Goal: Information Seeking & Learning: Learn about a topic

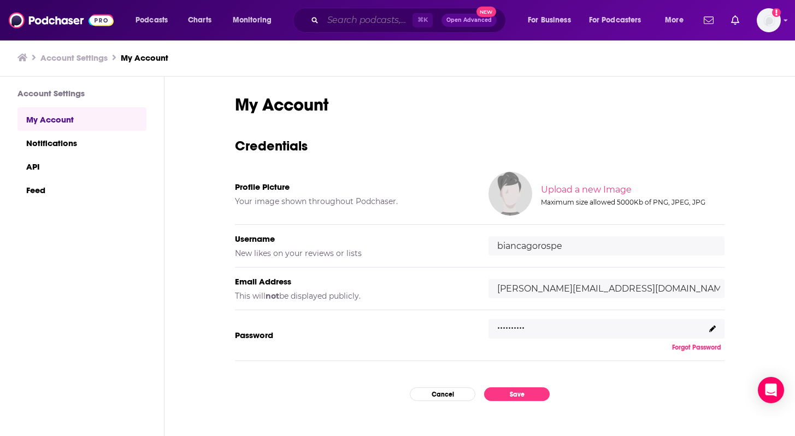
click at [368, 13] on input "Search podcasts, credits, & more..." at bounding box center [368, 19] width 90 height 17
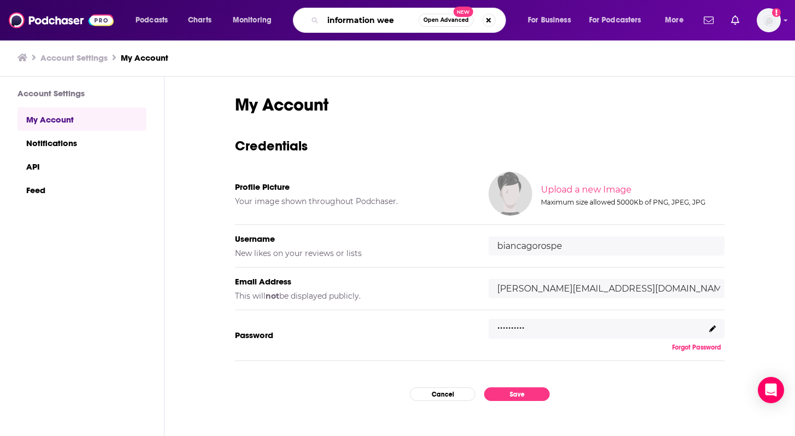
type input "information week"
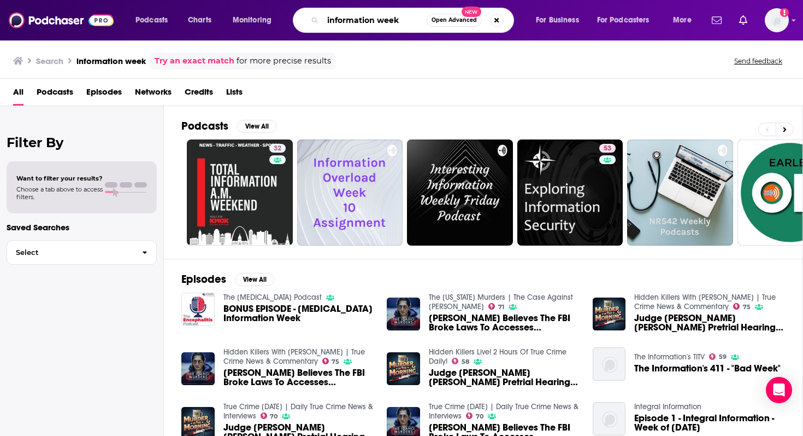
click at [379, 16] on input "information week" at bounding box center [375, 19] width 104 height 17
type input "informationweek"
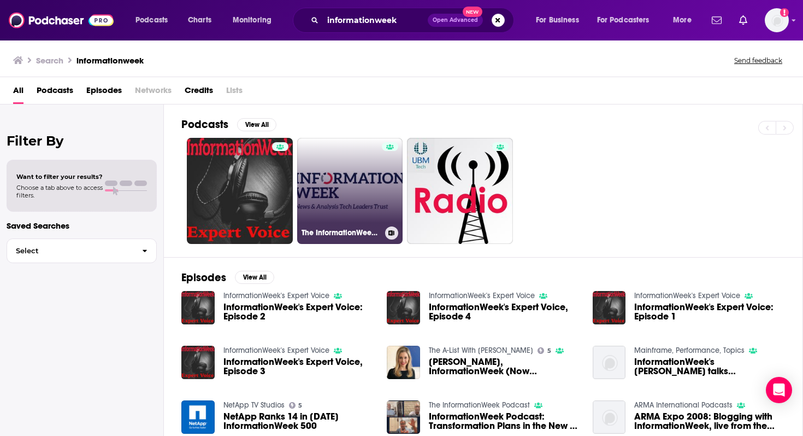
click at [351, 172] on link "The InformationWeek Podcast" at bounding box center [350, 191] width 106 height 106
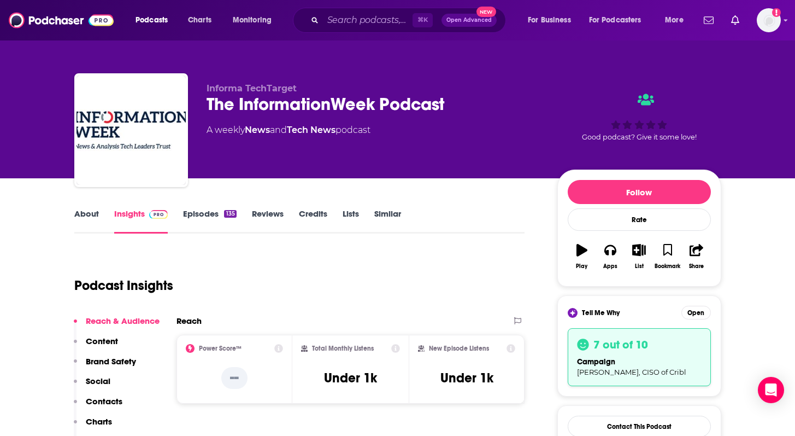
click at [195, 218] on link "Episodes 135" at bounding box center [209, 220] width 53 height 25
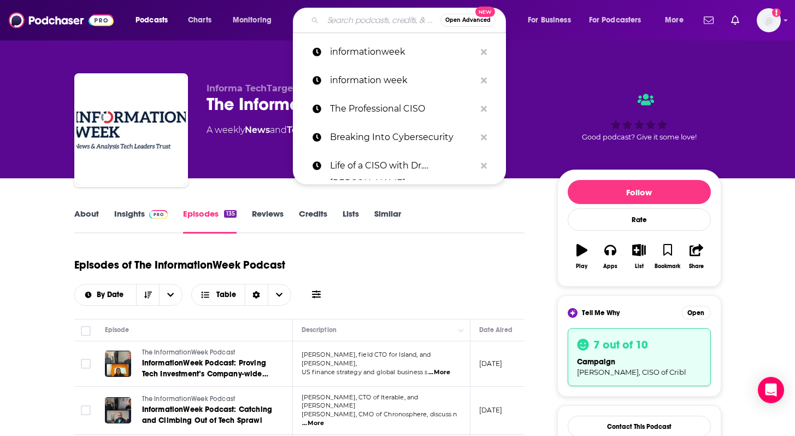
click at [364, 16] on input "Search podcasts, credits, & more..." at bounding box center [382, 19] width 118 height 17
click at [124, 213] on link "Insights" at bounding box center [141, 220] width 54 height 25
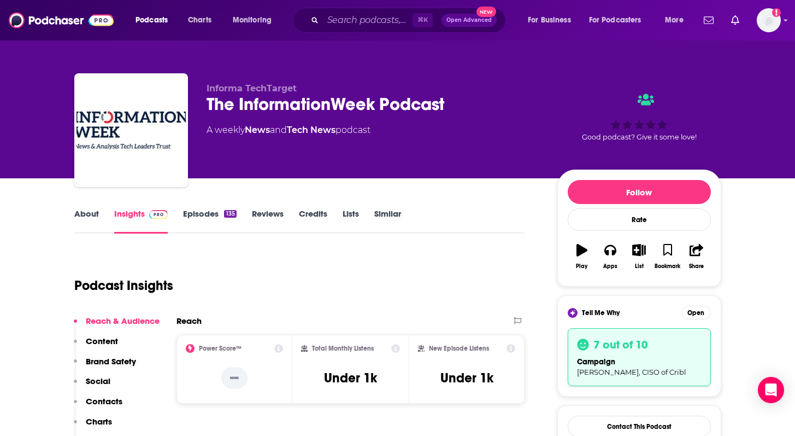
scroll to position [75, 0]
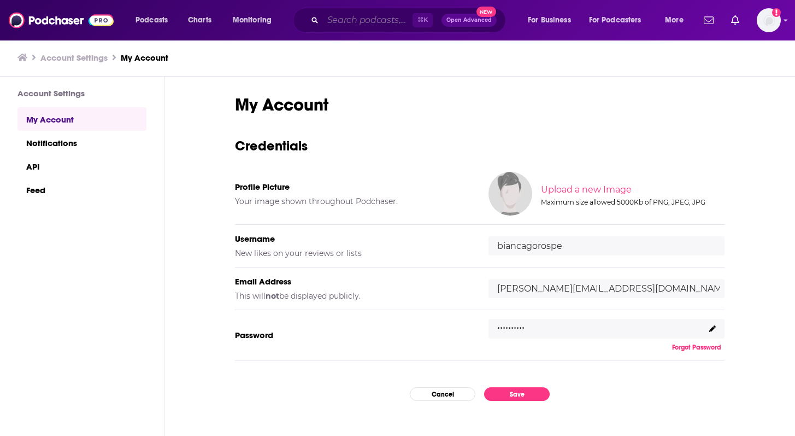
click at [368, 25] on input "Search podcasts, credits, & more..." at bounding box center [368, 19] width 90 height 17
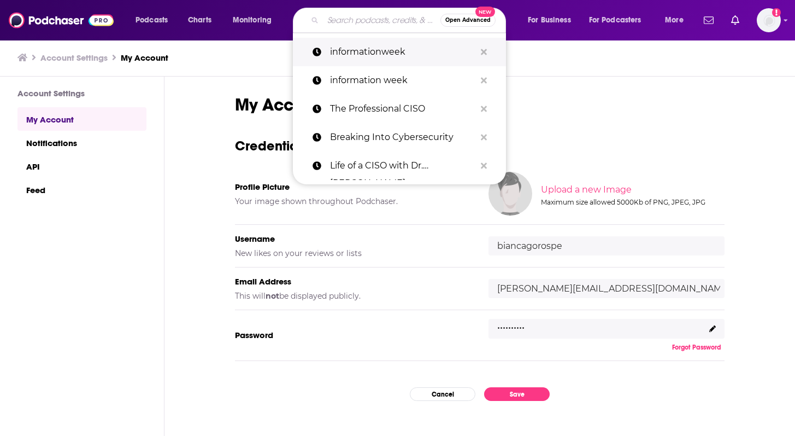
click at [374, 50] on p "informationweek" at bounding box center [402, 52] width 145 height 28
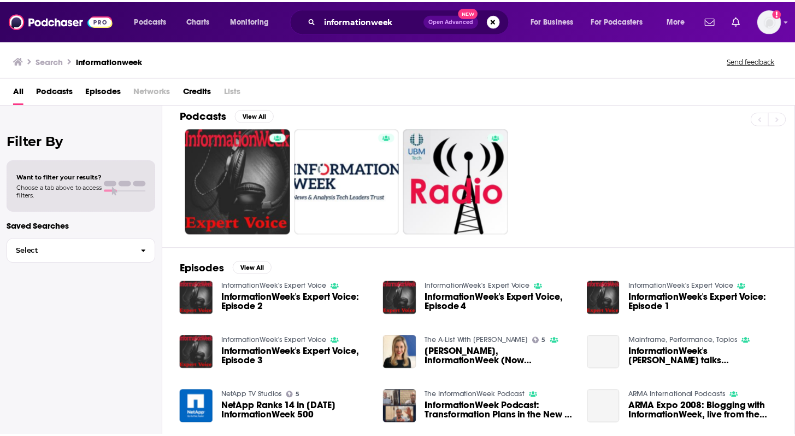
scroll to position [10, 0]
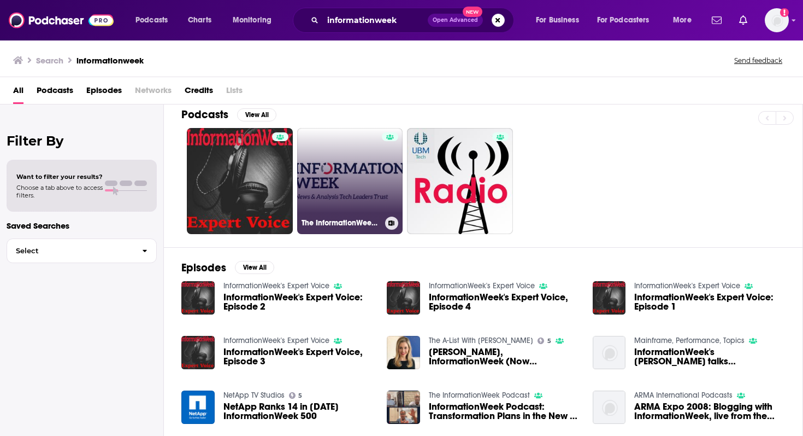
click at [354, 191] on link "The InformationWeek Podcast" at bounding box center [350, 181] width 106 height 106
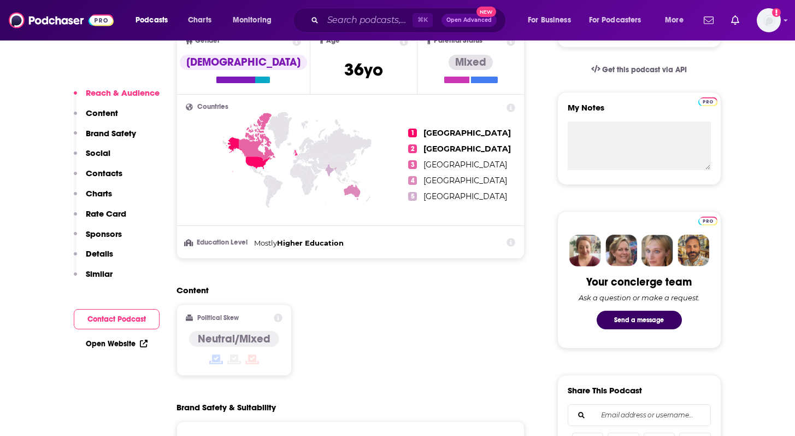
scroll to position [431, 0]
